Goal: Task Accomplishment & Management: Manage account settings

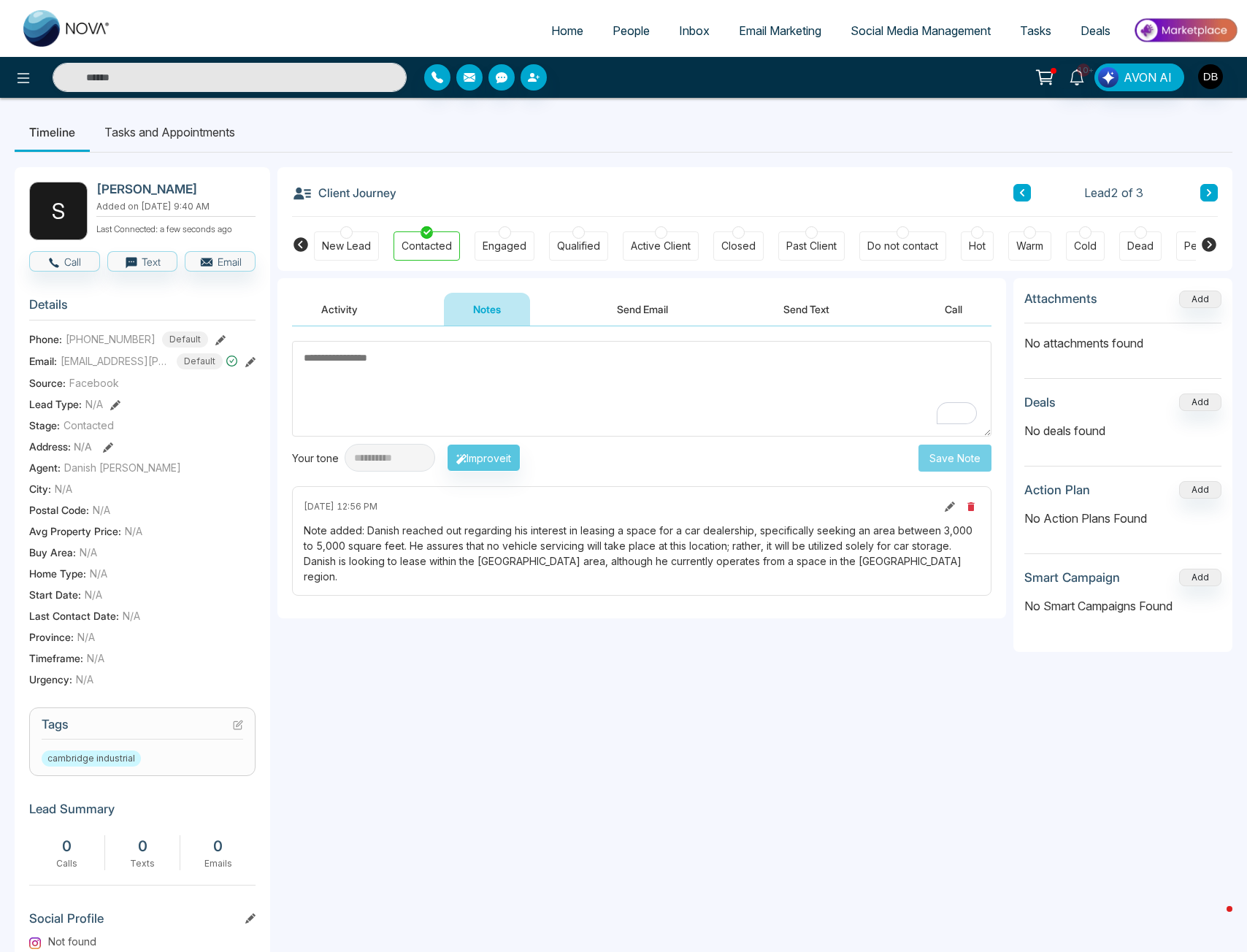
click at [566, 32] on span "Home" at bounding box center [567, 30] width 32 height 14
select select "*"
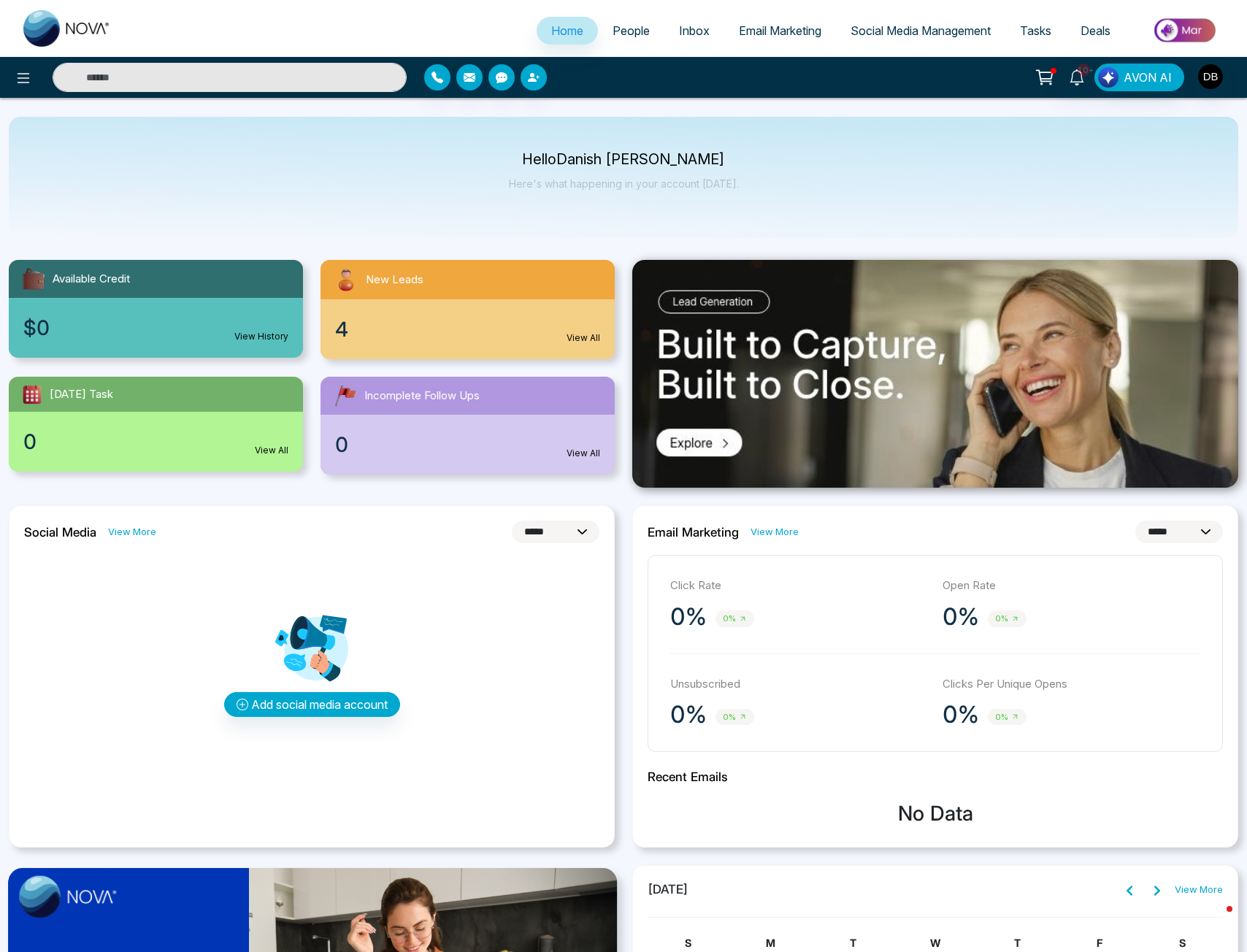
click at [473, 333] on div "4 View All" at bounding box center [467, 329] width 294 height 60
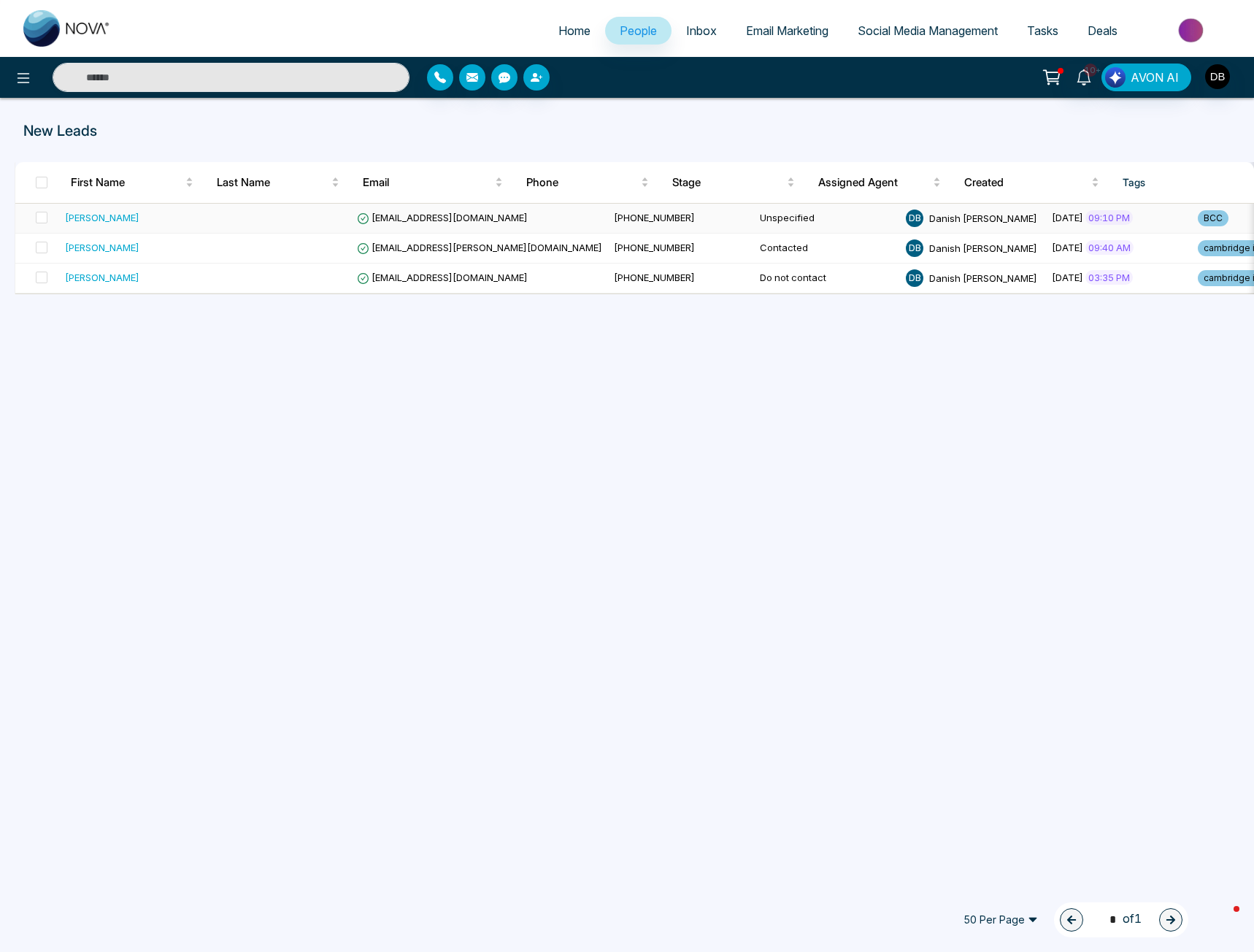
click at [173, 223] on div "[PERSON_NAME]" at bounding box center [132, 217] width 134 height 14
click at [240, 224] on td at bounding box center [278, 219] width 146 height 30
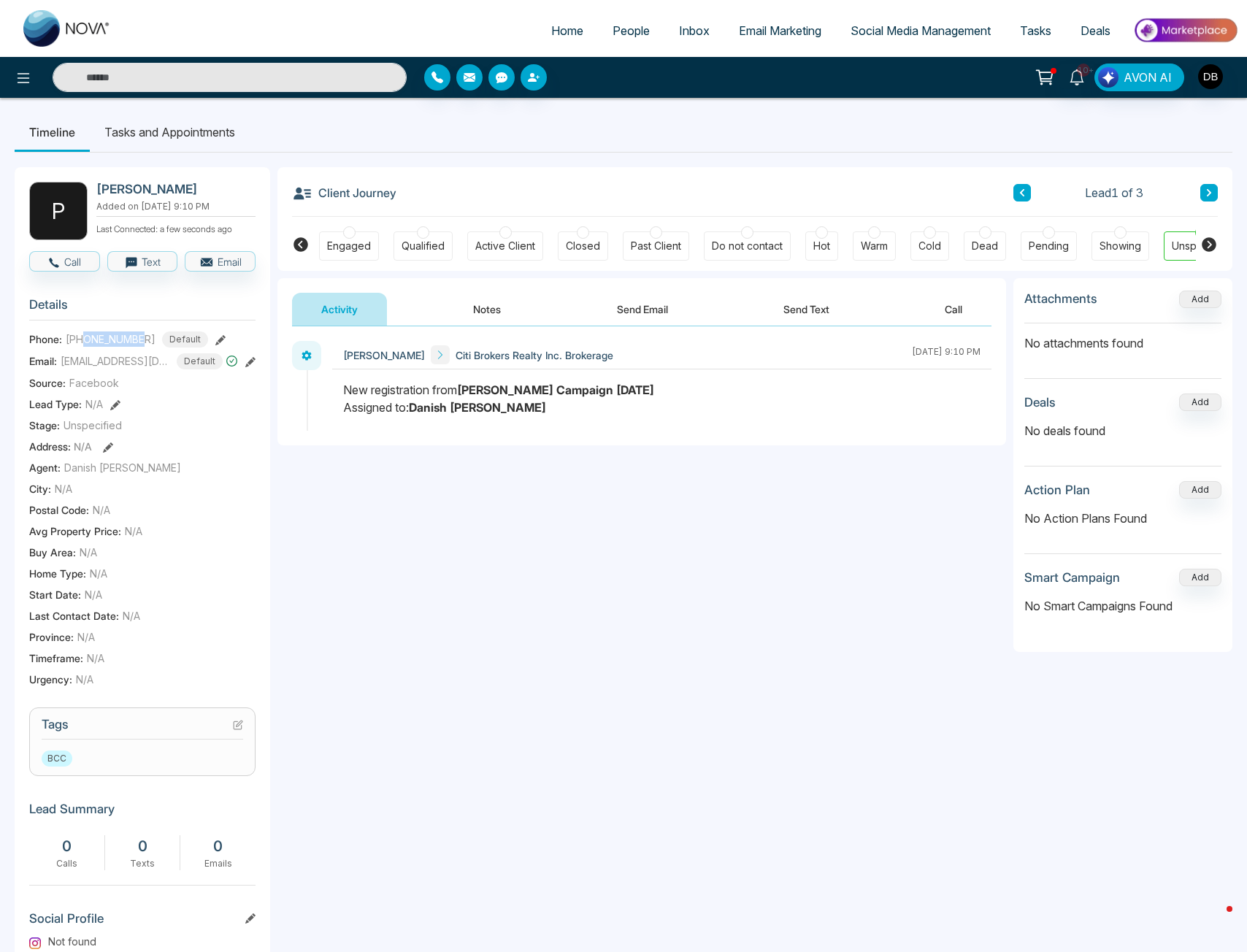
scroll to position [0, 196]
drag, startPoint x: 142, startPoint y: 350, endPoint x: 78, endPoint y: 347, distance: 64.1
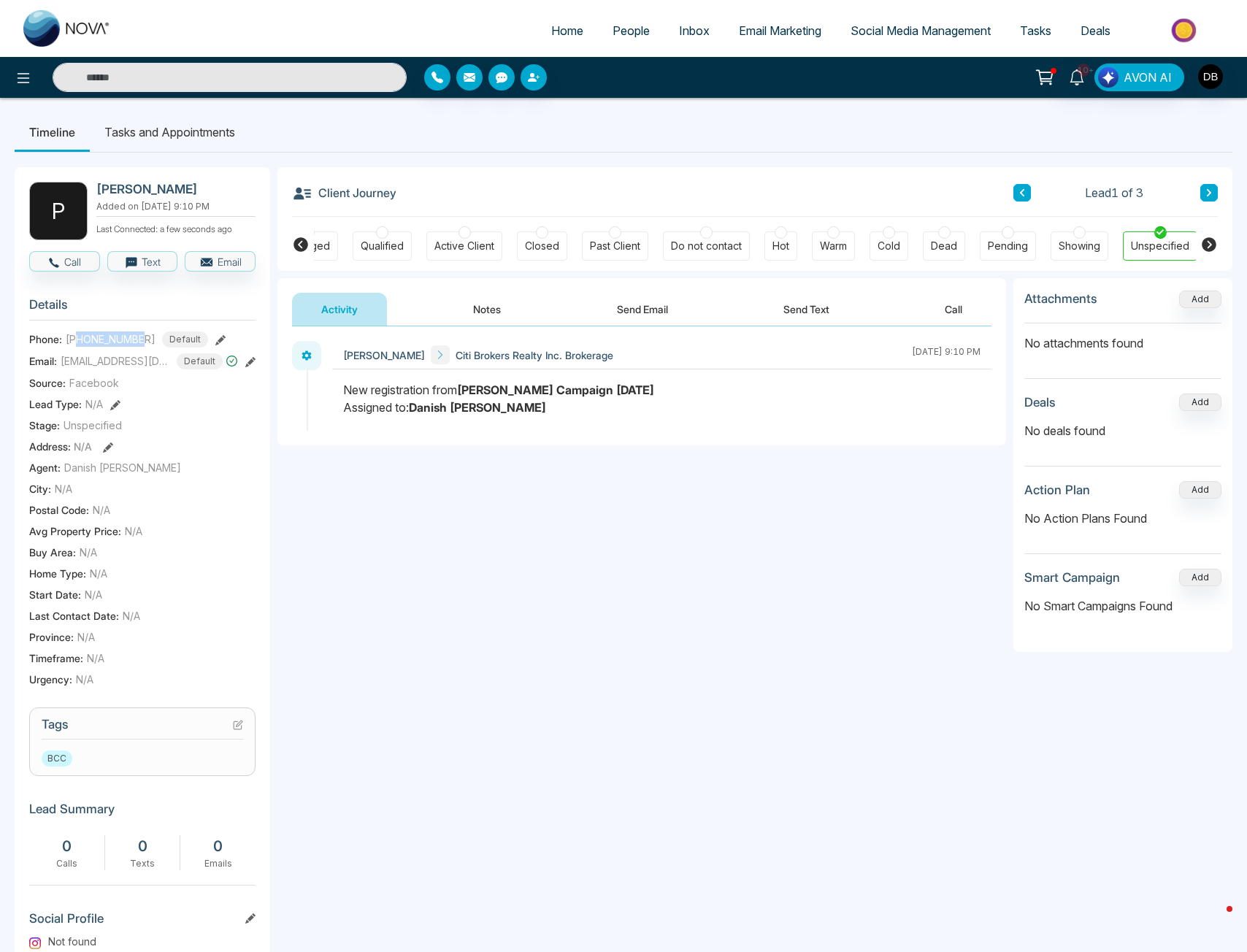
click at [78, 347] on span "[PHONE_NUMBER]" at bounding box center [110, 339] width 90 height 15
copy span "4168234821"
click at [310, 242] on div "New Lead Contacted Engaged Qualified Active Client Closed Past Client Do not co…" at bounding box center [755, 244] width 955 height 54
click at [302, 242] on icon at bounding box center [300, 244] width 17 height 17
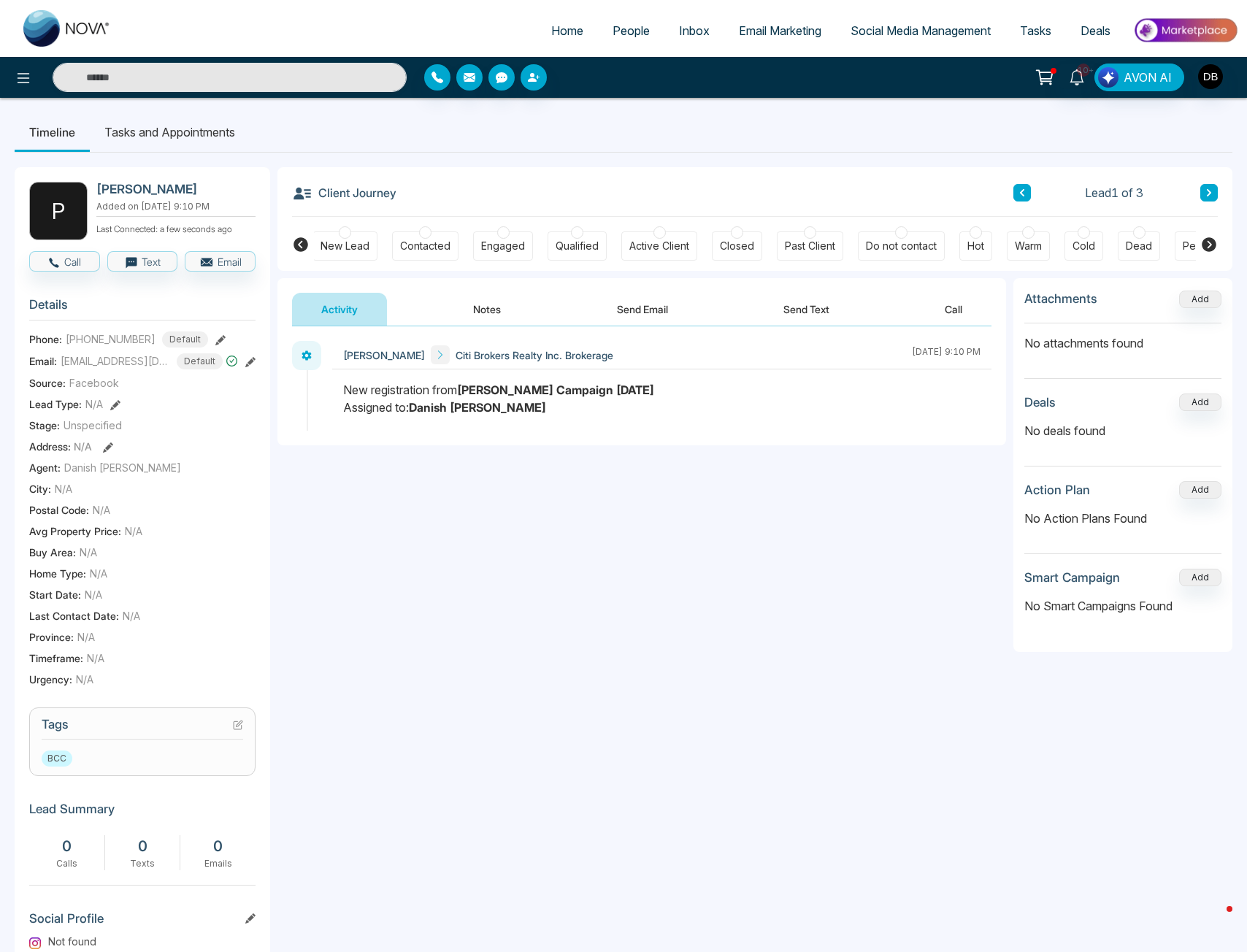
scroll to position [0, 0]
click at [421, 245] on div "Contacted" at bounding box center [427, 246] width 51 height 14
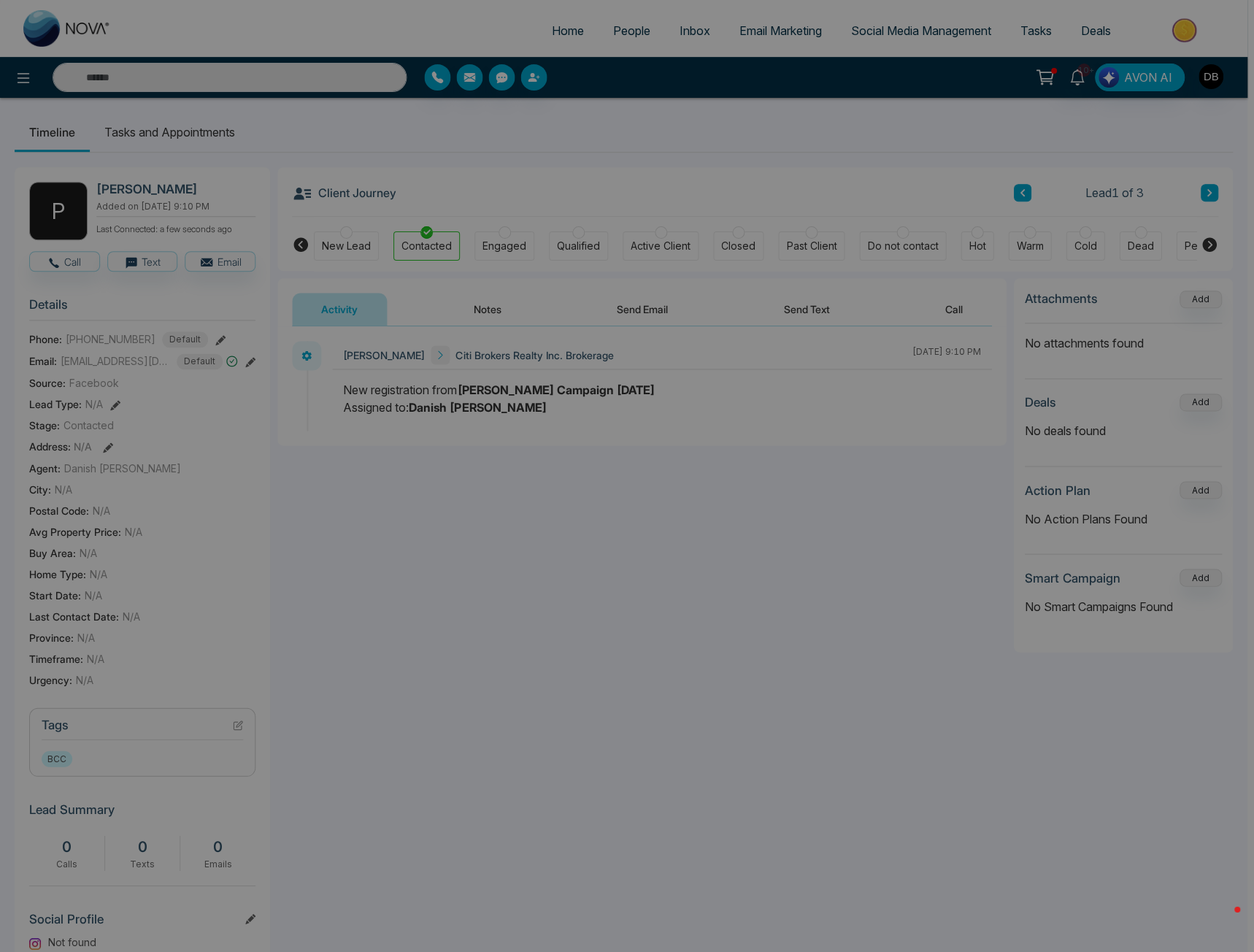
click at [483, 314] on div "Stage updated successfully. success Stage updated successfully. Okay" at bounding box center [627, 476] width 1254 height 952
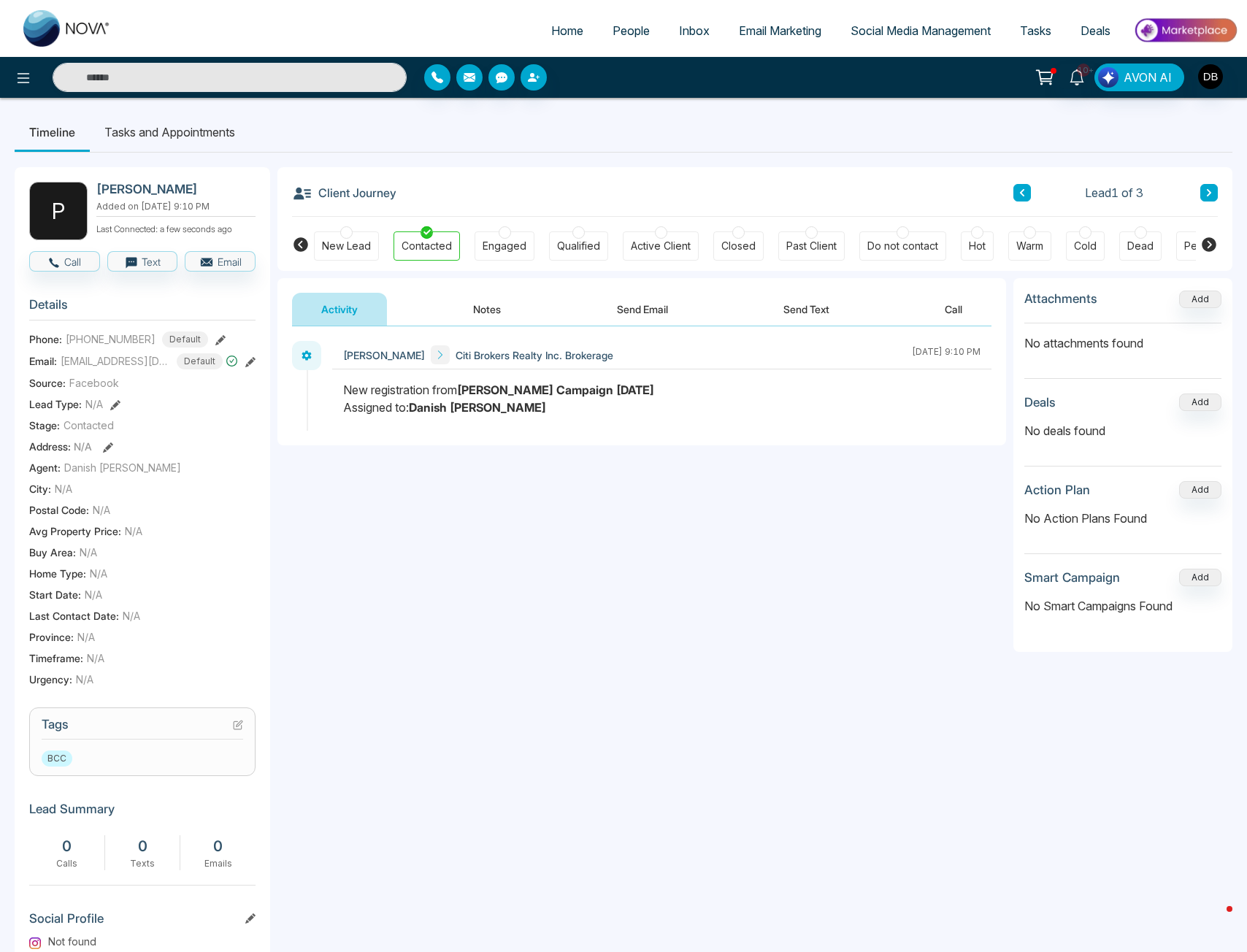
click at [505, 331] on div "Peter Martins Citi Brokers Realty Inc. Brokerage September 23 2025 | 9:10 PM" at bounding box center [642, 386] width 728 height 119
click at [492, 307] on button "Notes" at bounding box center [487, 309] width 86 height 33
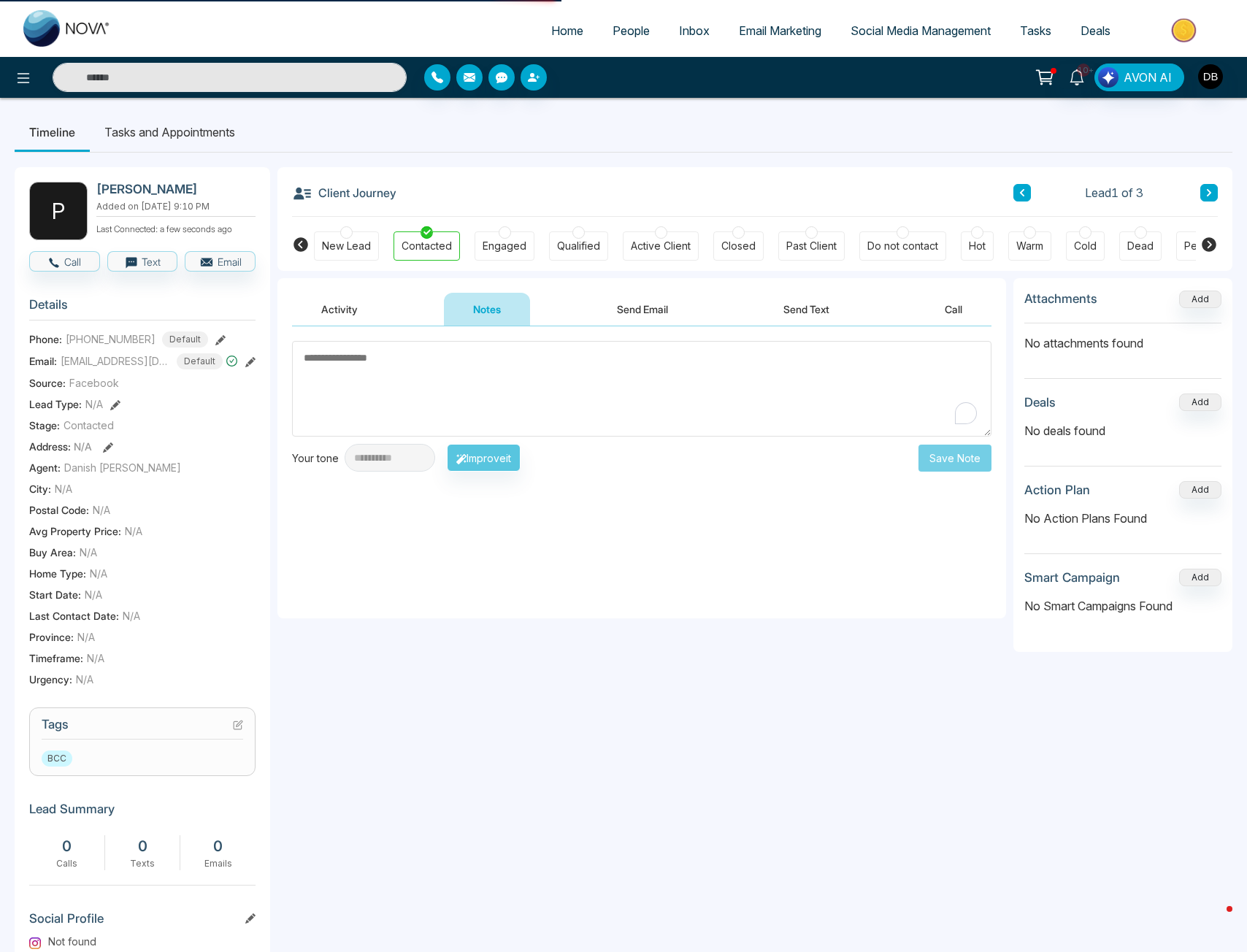
click at [485, 403] on textarea "To enrich screen reader interactions, please activate Accessibility in Grammarl…" at bounding box center [642, 388] width 700 height 96
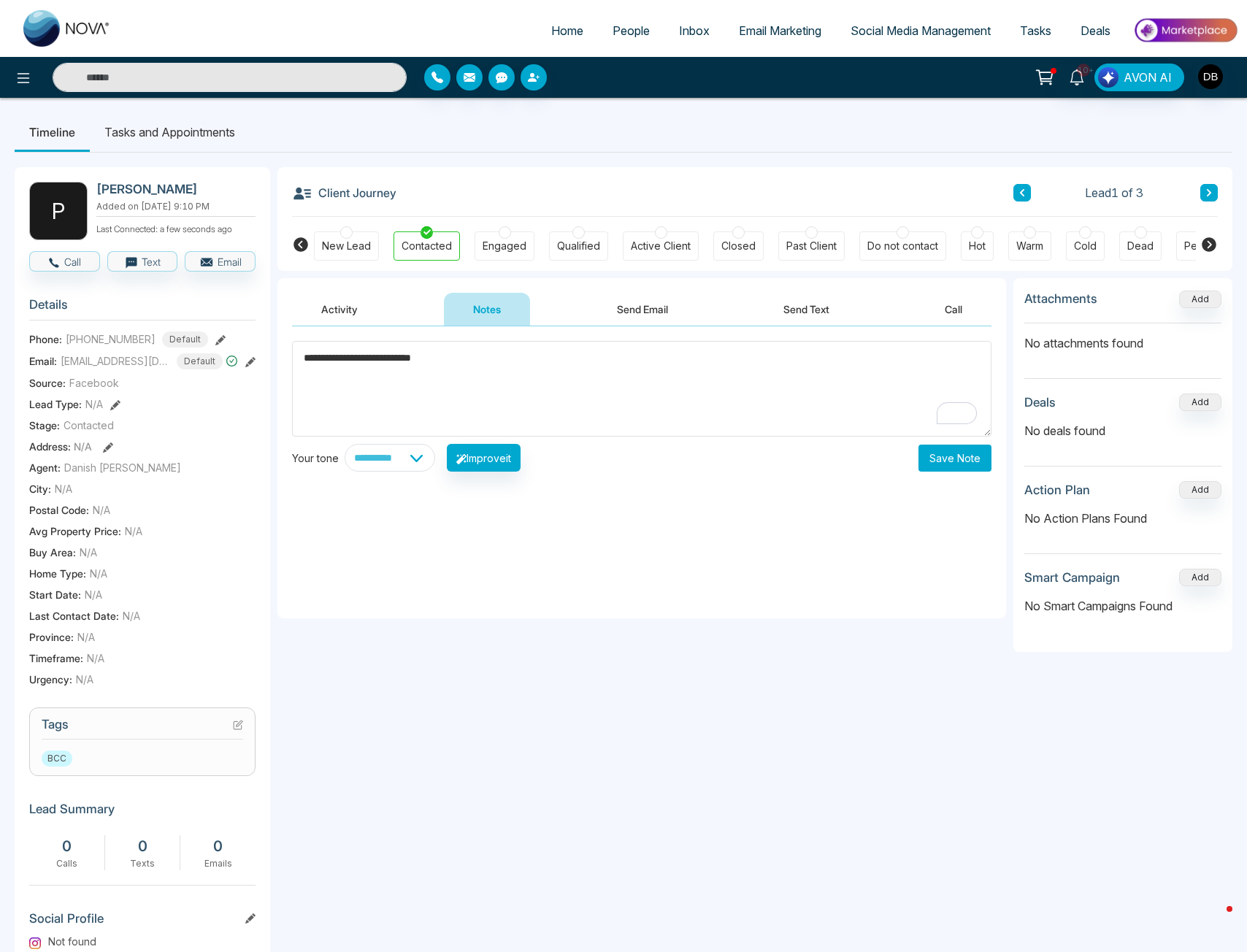
click at [568, 375] on textarea "**********" at bounding box center [642, 388] width 700 height 96
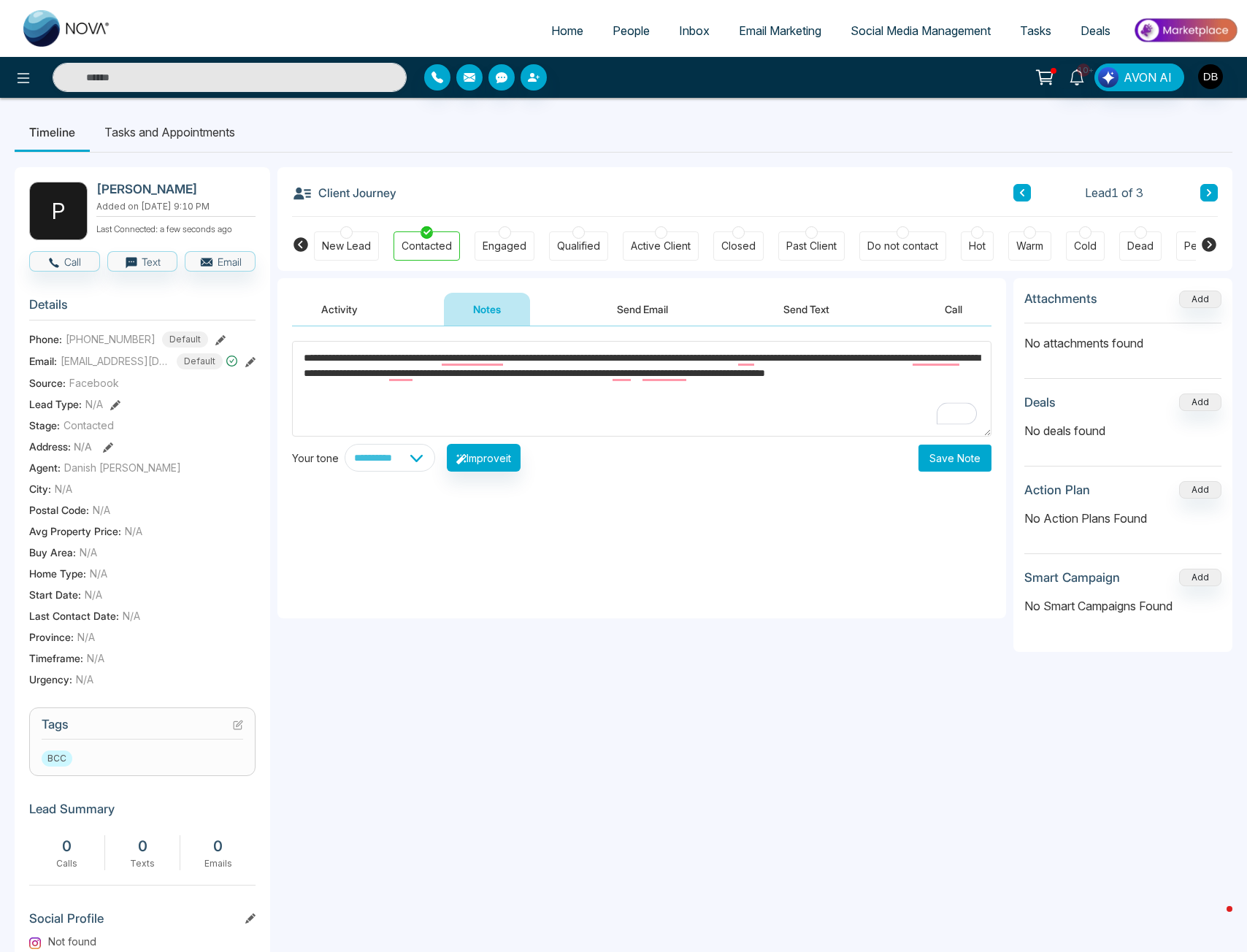
type textarea "**********"
click at [963, 459] on button "Save Note" at bounding box center [954, 458] width 73 height 27
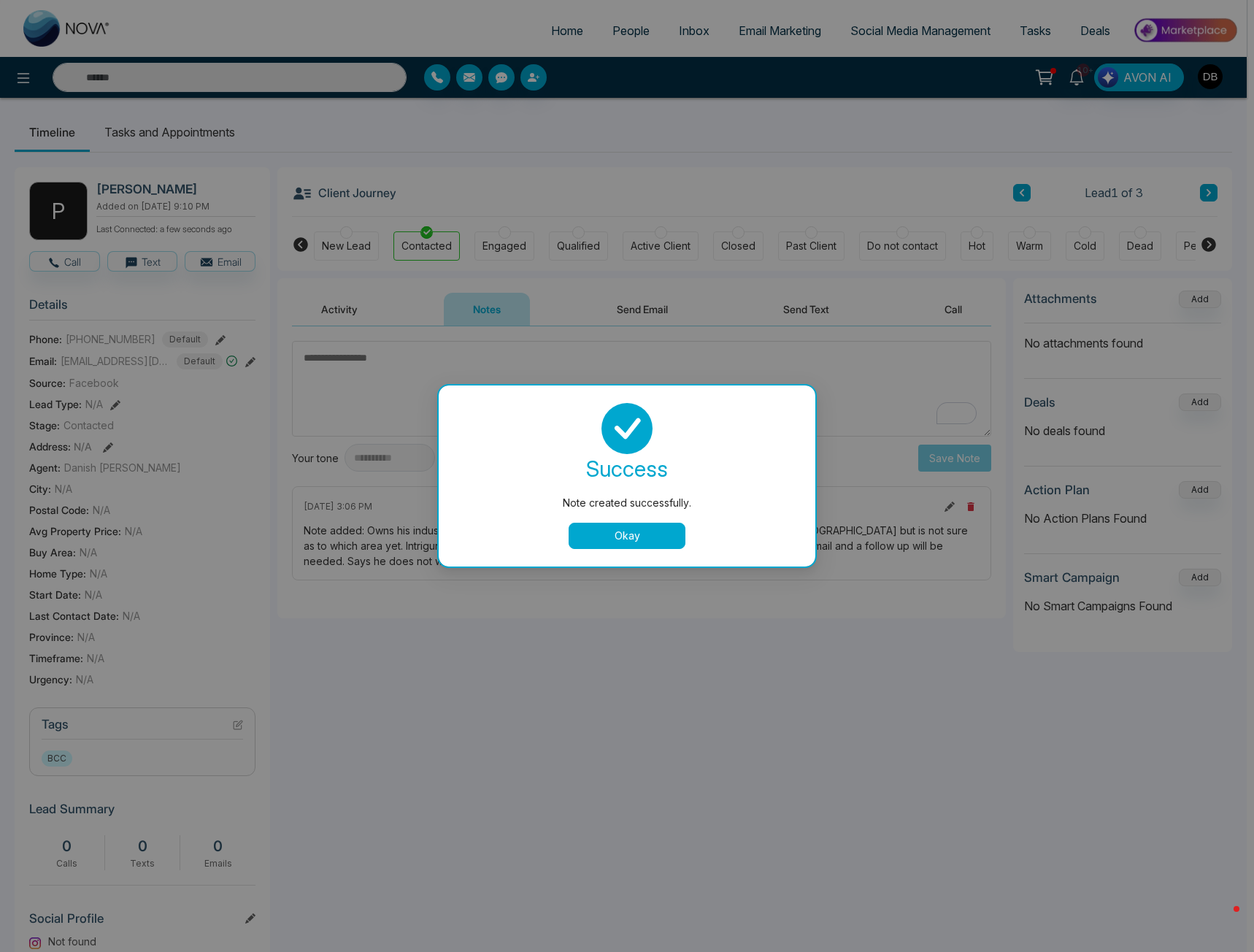
click at [682, 542] on button "Okay" at bounding box center [626, 535] width 117 height 26
